Goal: Entertainment & Leisure: Consume media (video, audio)

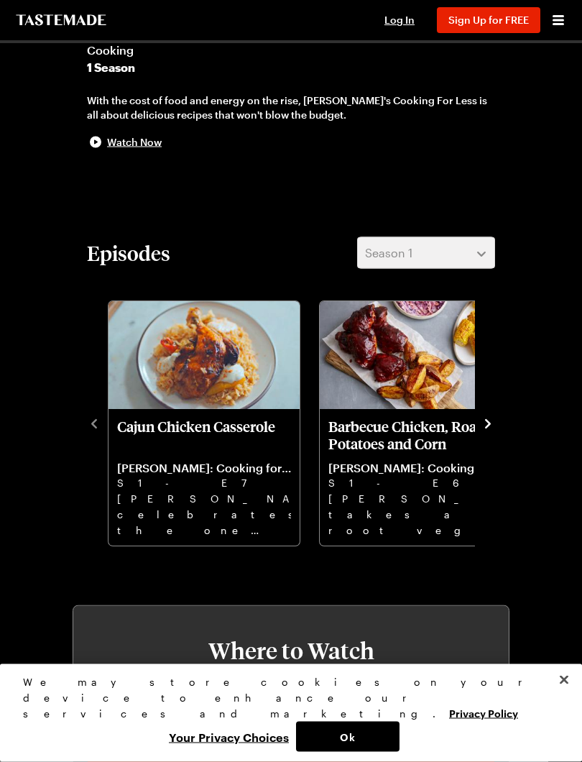
scroll to position [376, 0]
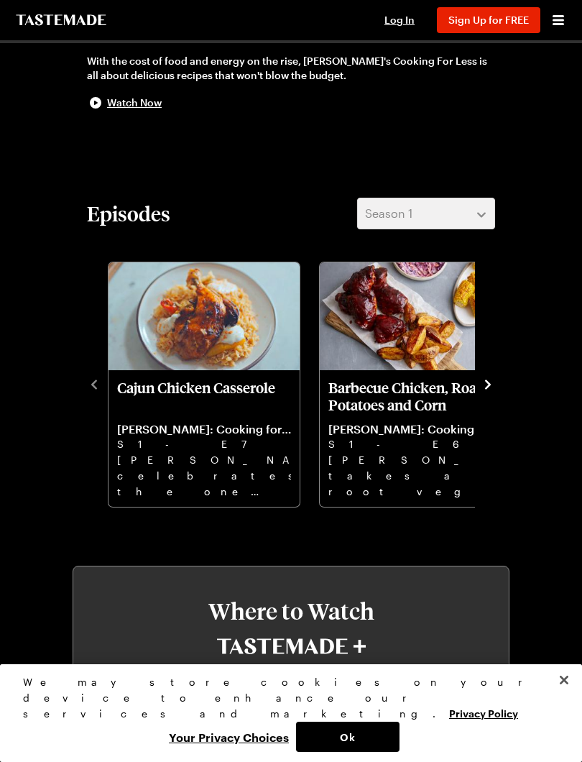
click at [566, 680] on button "Close" at bounding box center [564, 680] width 32 height 32
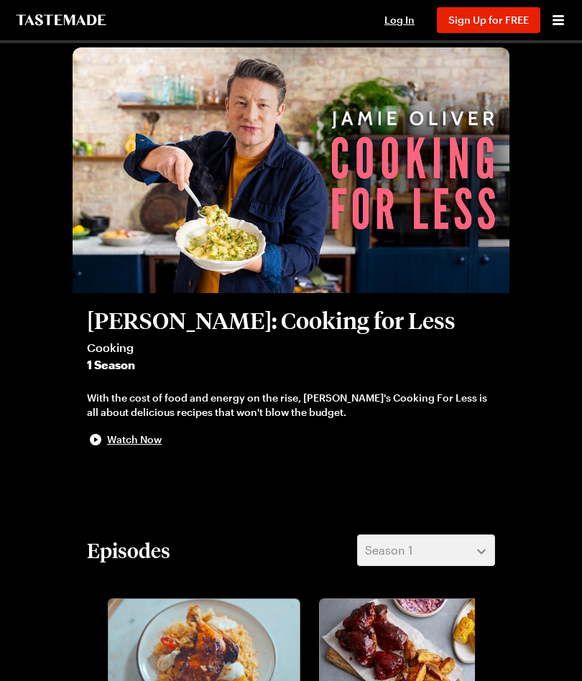
scroll to position [0, 0]
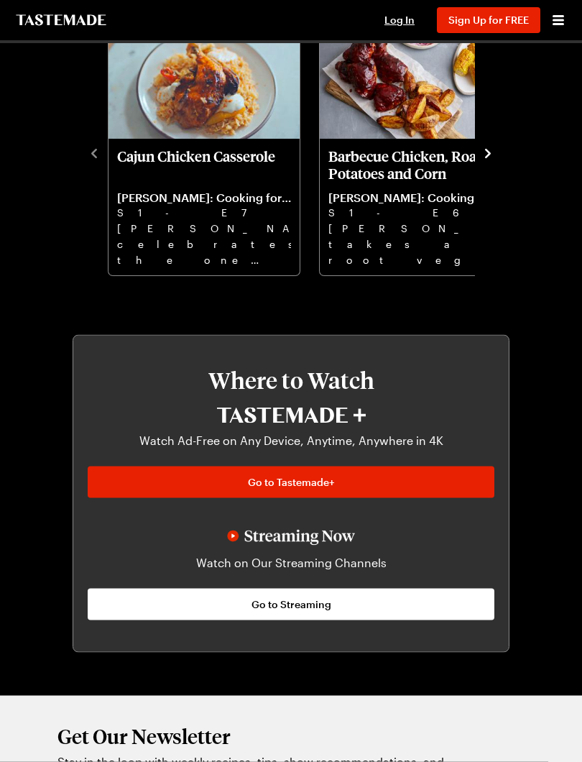
scroll to position [607, 0]
click at [239, 535] on img at bounding box center [291, 537] width 128 height 16
click at [242, 535] on img at bounding box center [291, 537] width 128 height 16
click at [318, 563] on p "Watch on Our Streaming Channels" at bounding box center [291, 561] width 407 height 17
click at [304, 604] on span "Go to Streaming" at bounding box center [291, 603] width 80 height 14
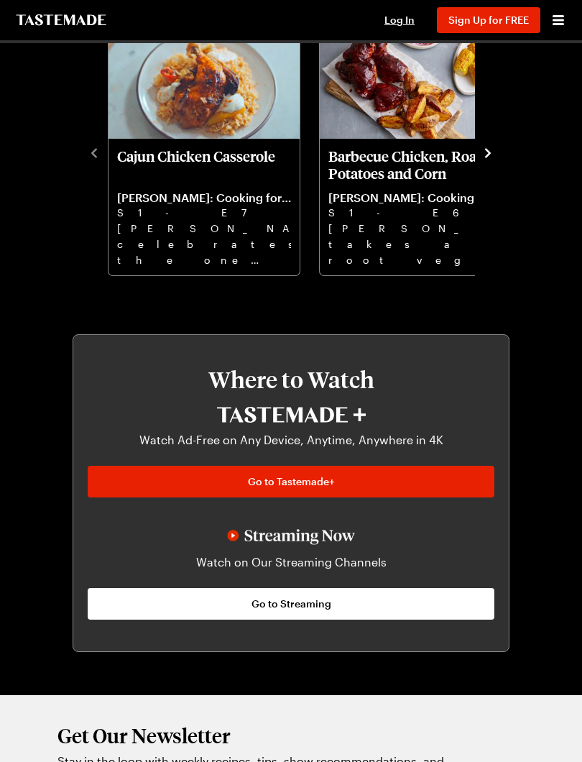
click at [314, 482] on span "Go to Tastemade+" at bounding box center [291, 481] width 87 height 14
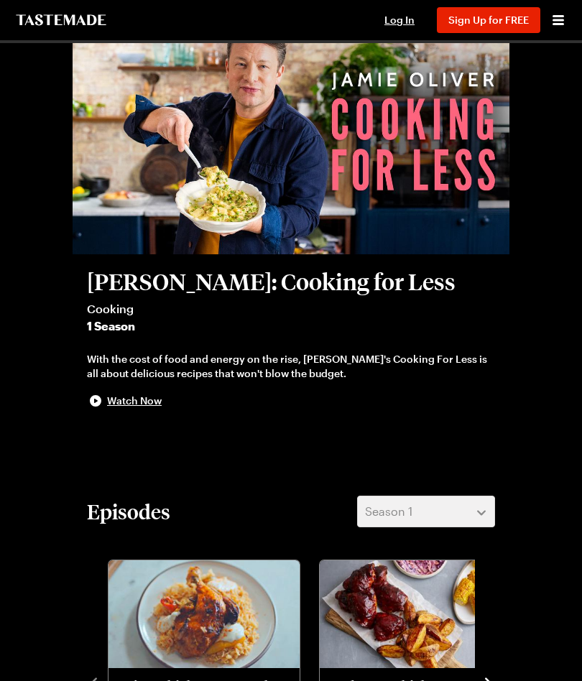
scroll to position [77, 0]
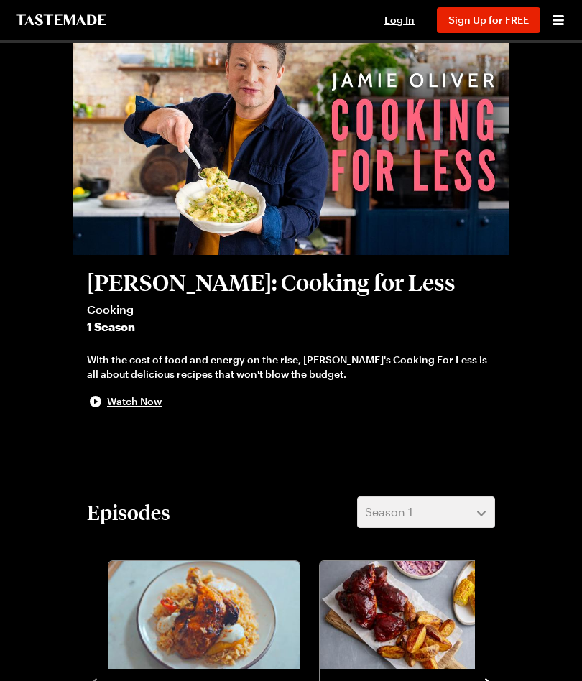
click at [113, 402] on span "Watch Now" at bounding box center [134, 401] width 55 height 14
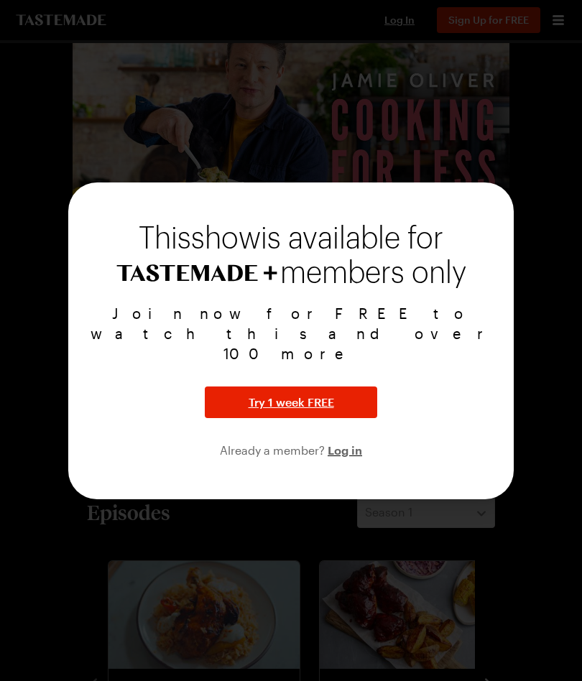
click at [319, 394] on span "Try 1 week FREE" at bounding box center [292, 402] width 86 height 17
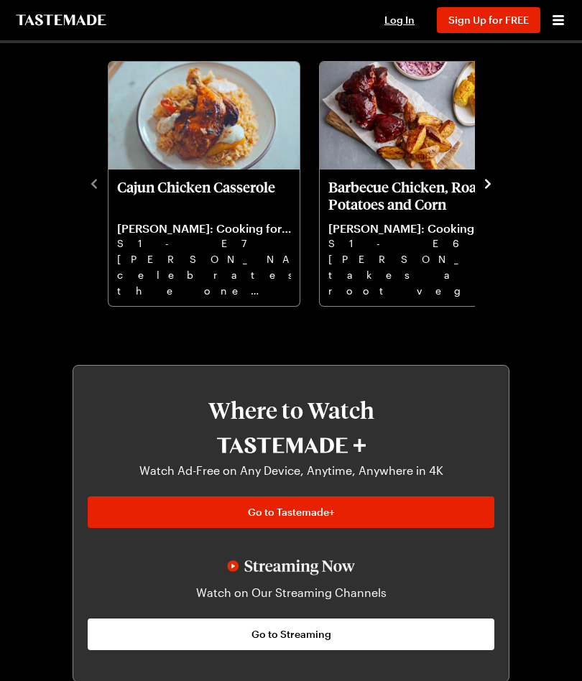
scroll to position [575, 0]
